Goal: Register for event/course

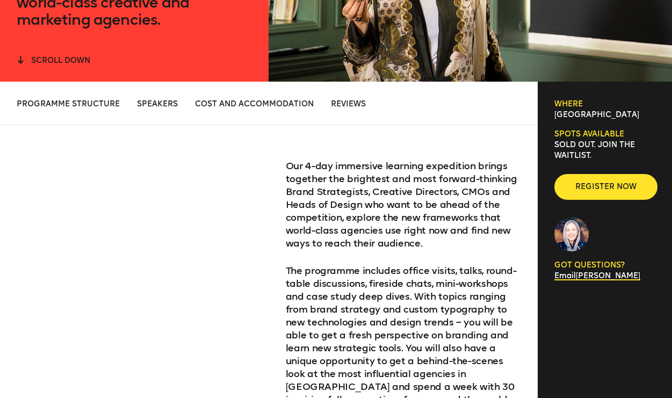
scroll to position [343, 0]
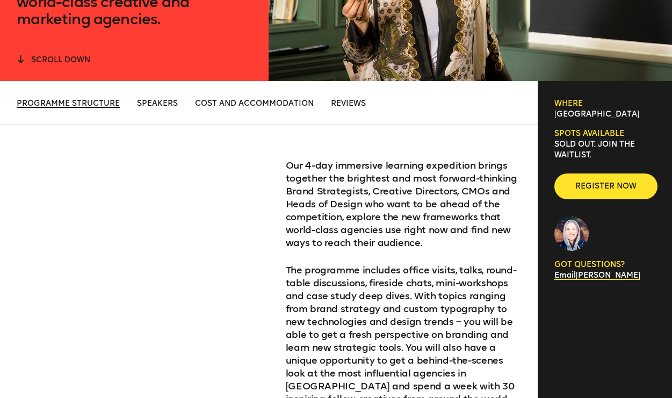
click at [87, 102] on span "Programme Structure" at bounding box center [68, 103] width 103 height 9
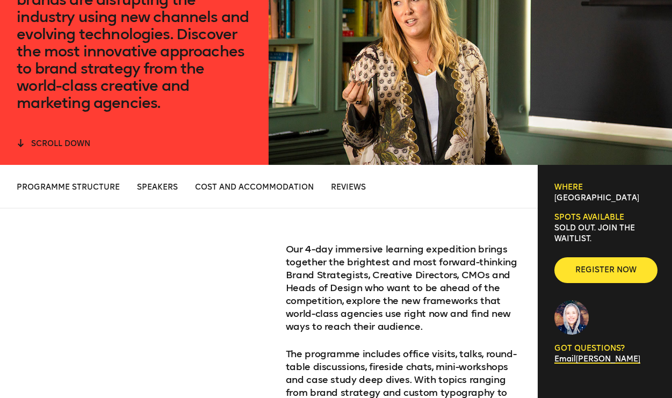
scroll to position [0, 0]
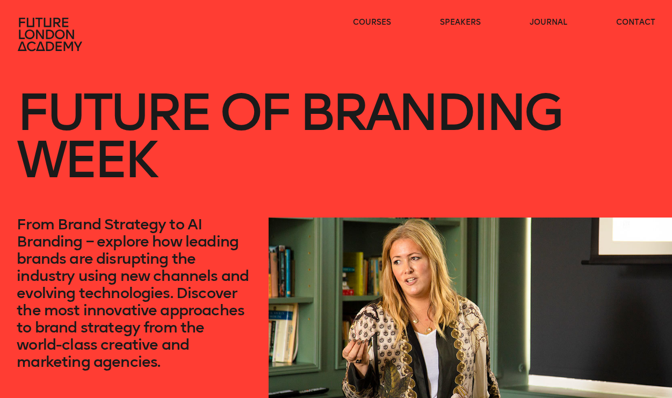
click at [43, 29] on icon at bounding box center [51, 34] width 69 height 34
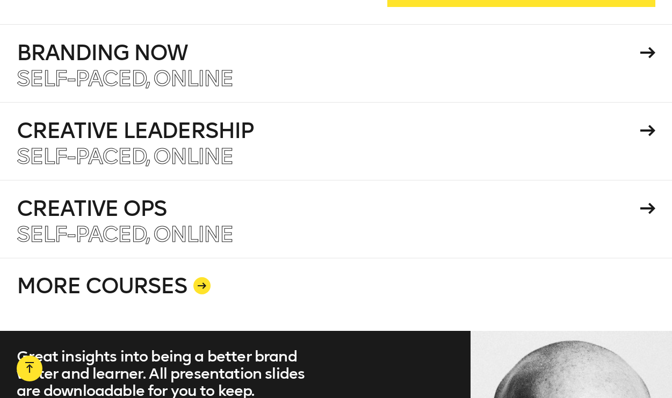
scroll to position [1841, 0]
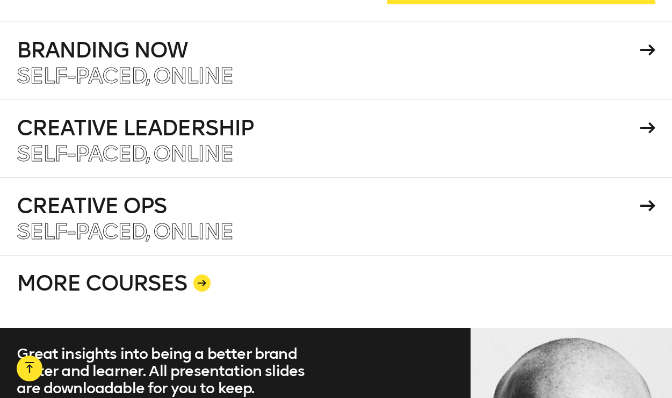
click at [193, 275] on div at bounding box center [201, 283] width 17 height 17
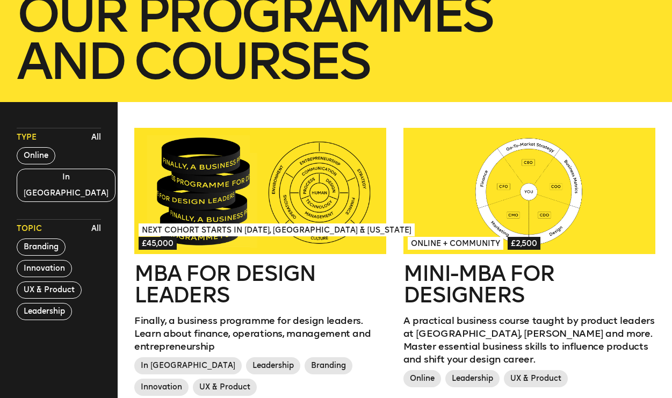
scroll to position [218, 0]
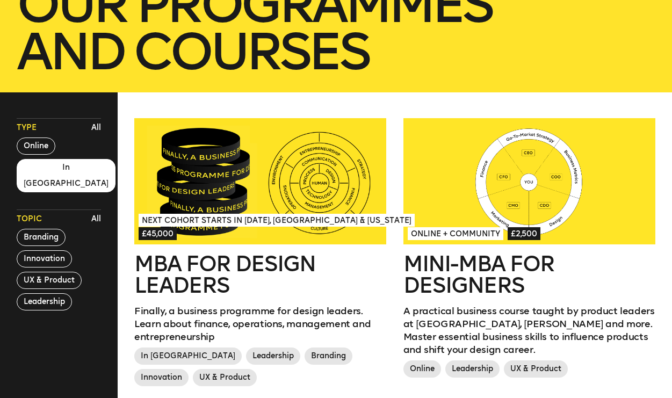
click at [60, 173] on button "In [GEOGRAPHIC_DATA]" at bounding box center [66, 175] width 99 height 33
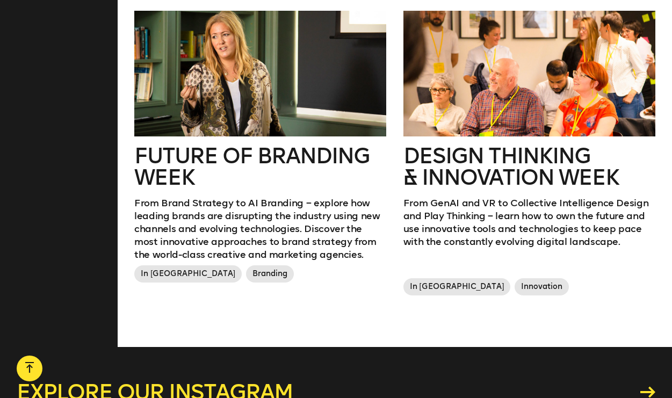
scroll to position [625, 0]
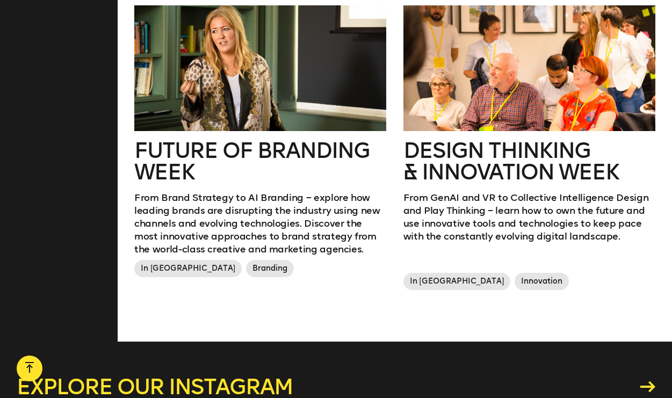
click at [155, 171] on h2 "Future of branding week" at bounding box center [260, 161] width 252 height 43
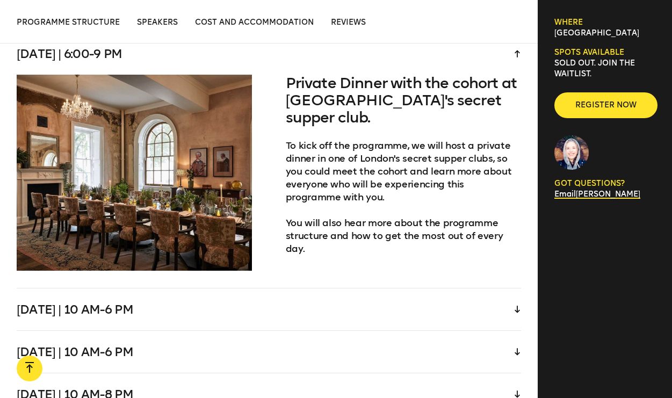
scroll to position [2118, 0]
click at [229, 297] on div "[DATE] | 10 am-6 pm" at bounding box center [269, 309] width 504 height 42
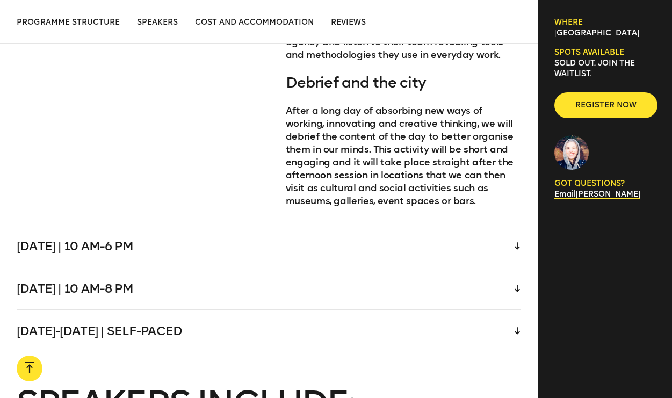
click at [193, 262] on div "[DATE] | 10 am-6 pm" at bounding box center [269, 246] width 504 height 42
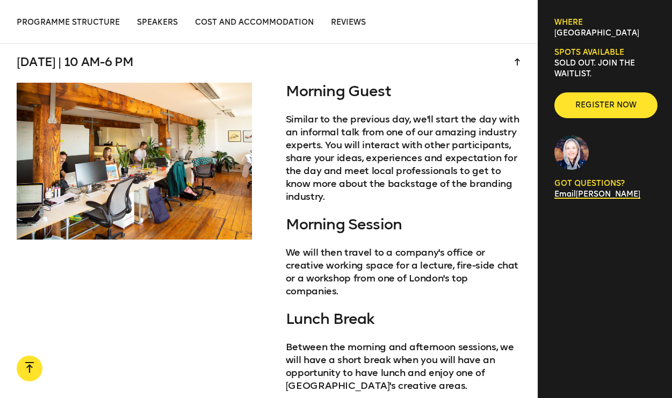
scroll to position [2192, 0]
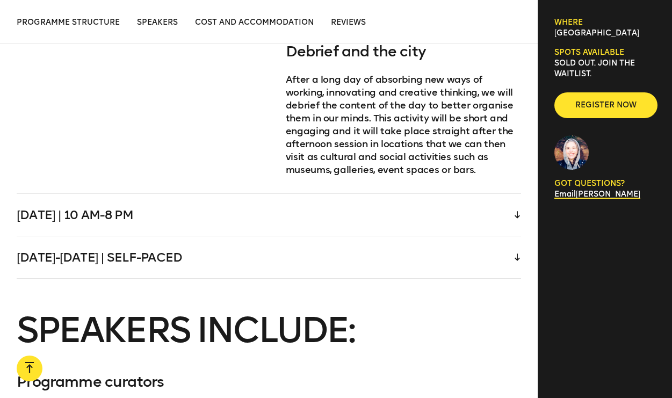
click at [204, 210] on div "[DATE] | 10 am-8 pm" at bounding box center [269, 215] width 504 height 42
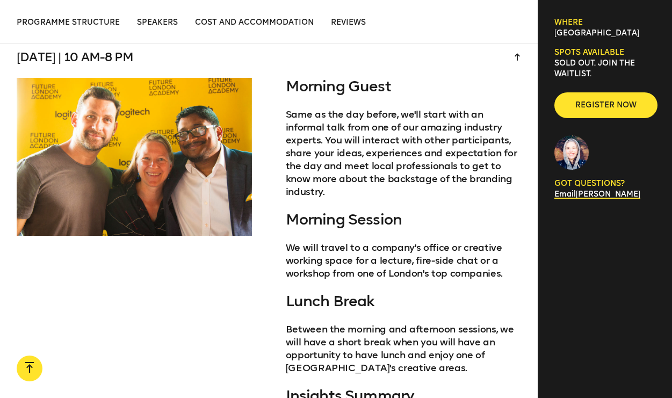
scroll to position [2234, 0]
